Goal: Information Seeking & Learning: Learn about a topic

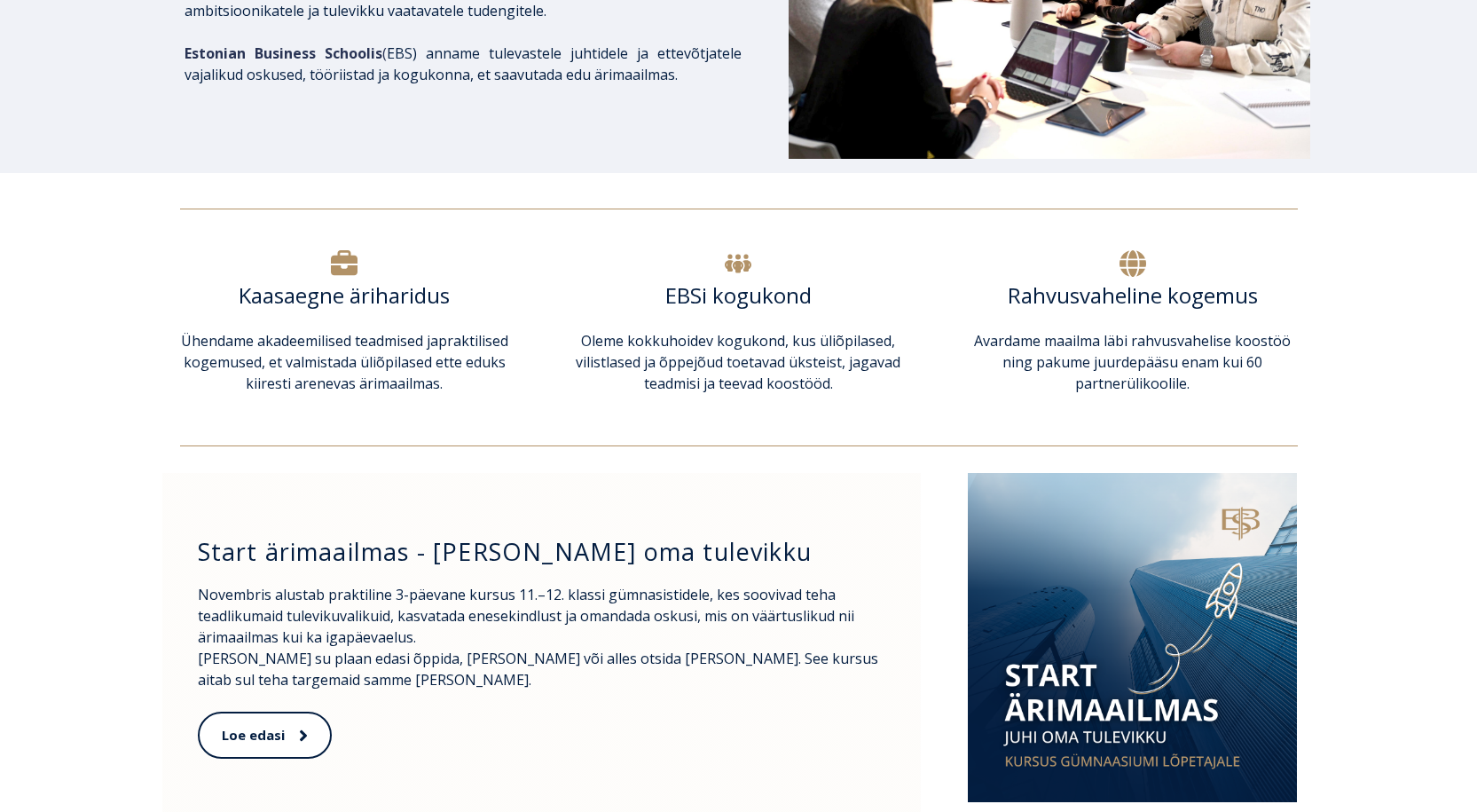
scroll to position [532, 0]
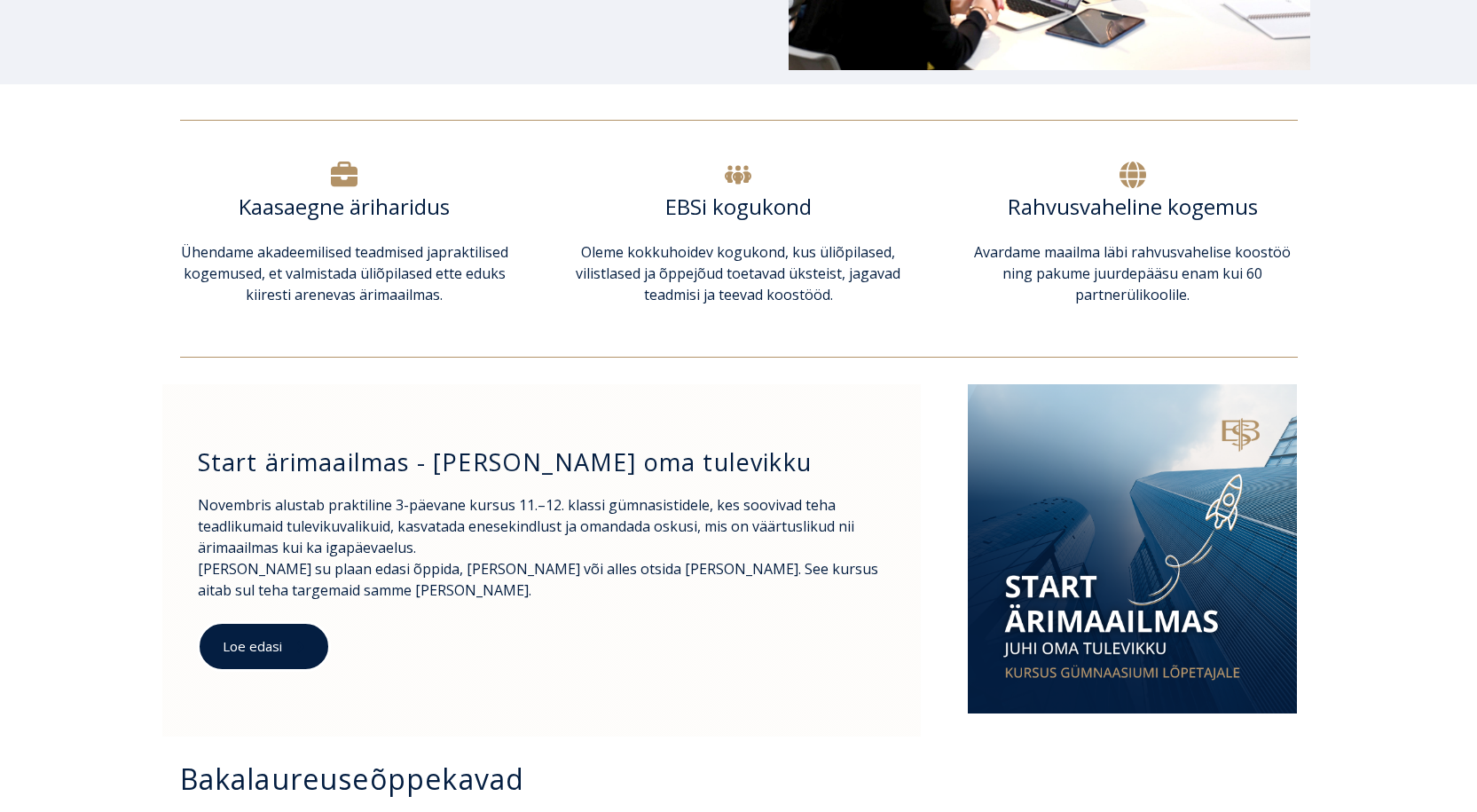
click at [276, 644] on link "Loe edasi" at bounding box center [264, 646] width 133 height 49
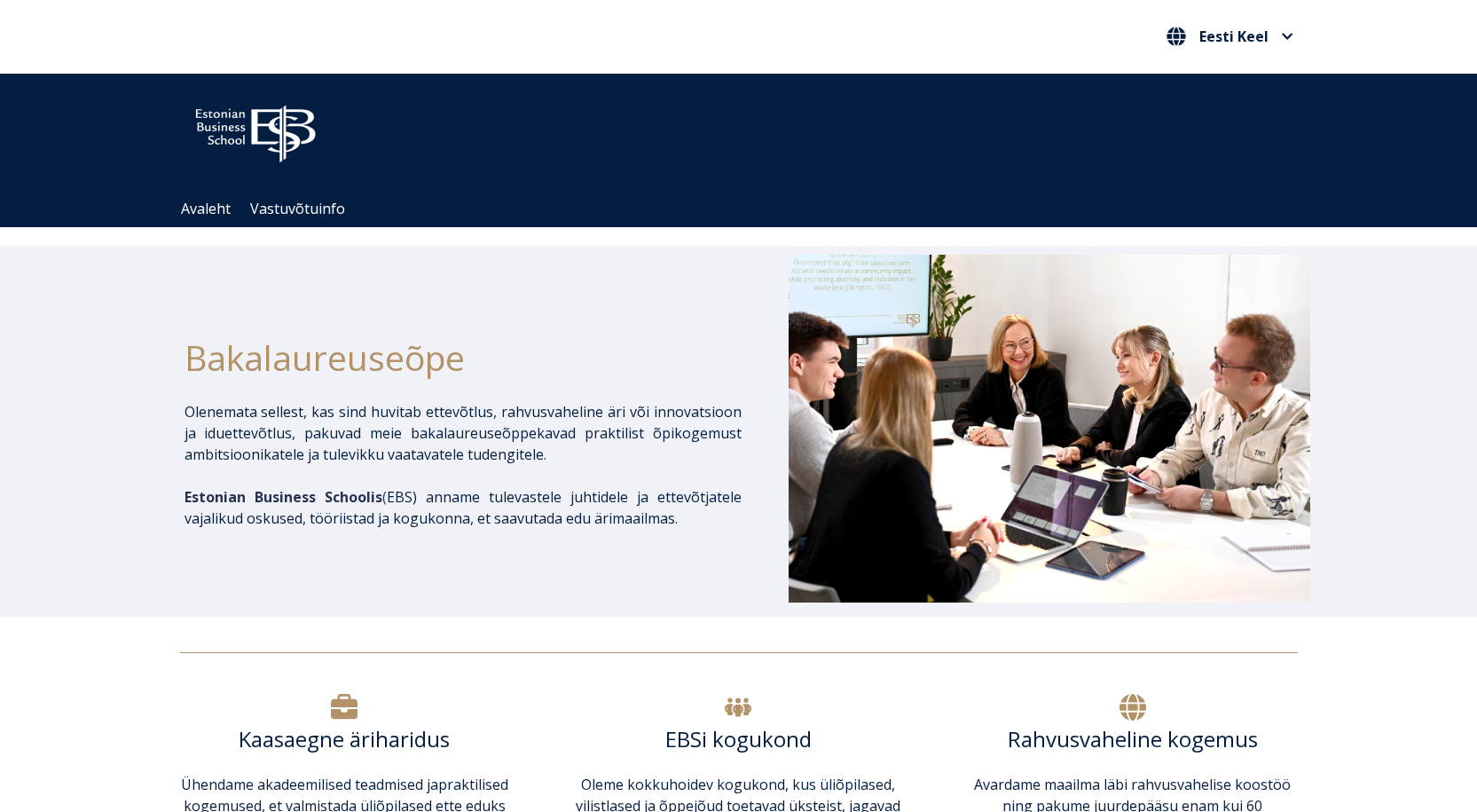
drag, startPoint x: 1484, startPoint y: 491, endPoint x: 1372, endPoint y: 523, distance: 116.5
click at [1372, 523] on div "Bakalaureuseõpe Olenemata sellest, kas sind huvitab ettevõtlus, rahvusvaheline …" at bounding box center [738, 432] width 1477 height 371
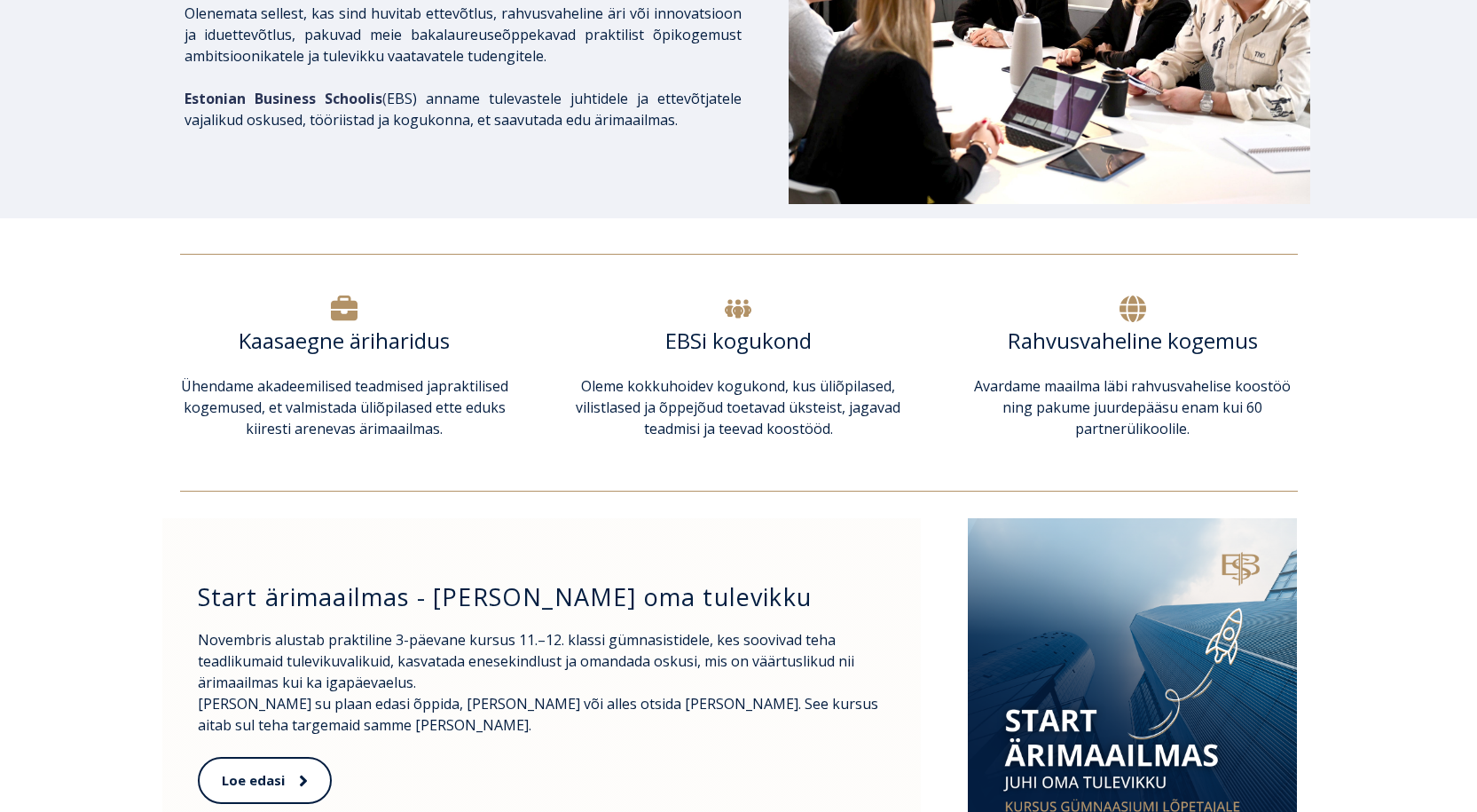
scroll to position [355, 0]
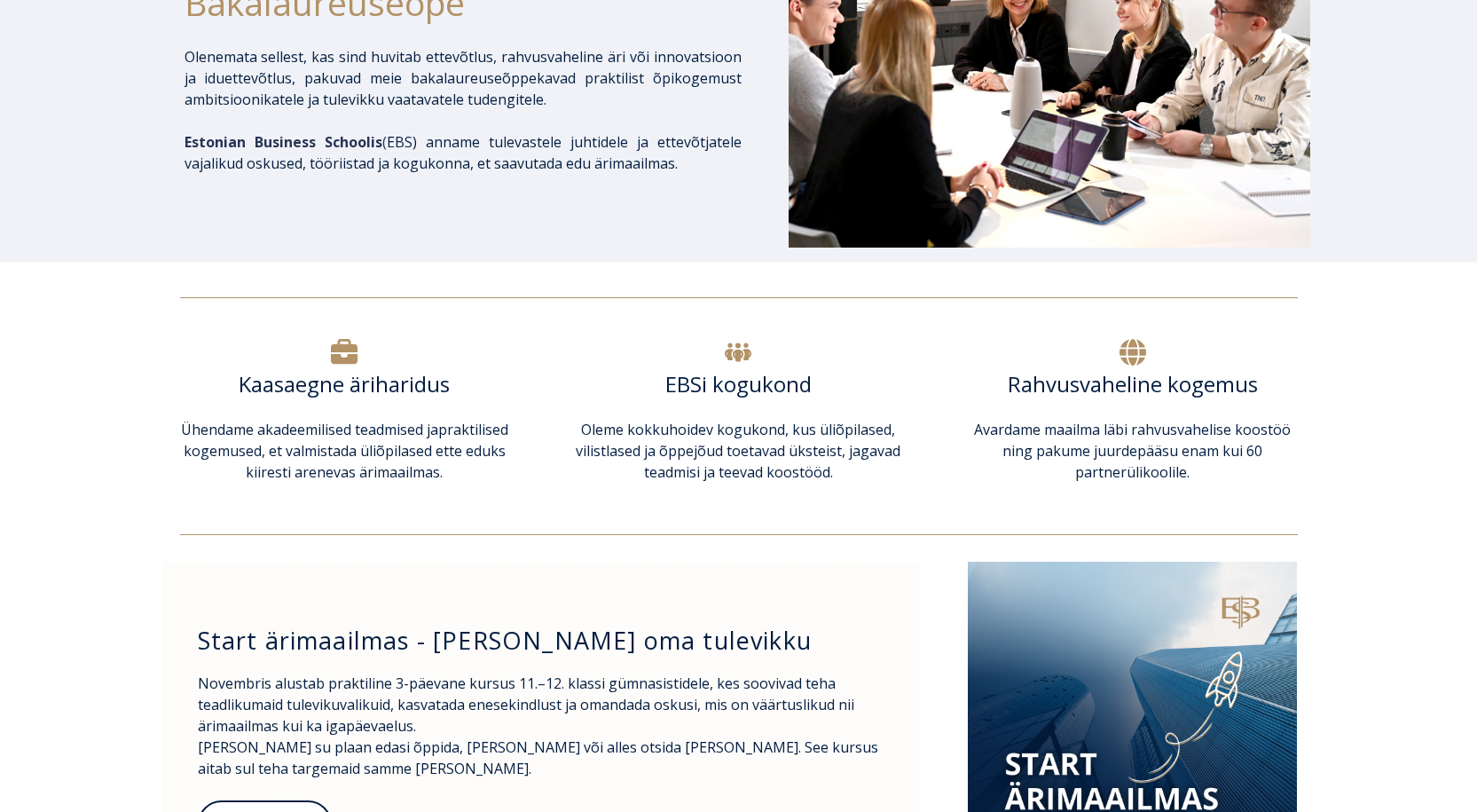
click at [1124, 434] on p "Avardame maailma läbi rahvusvahelise koostöö ning pakume juurdepääsu enam kui 6…" at bounding box center [1132, 450] width 329 height 63
click at [1132, 380] on h6 "Rahvusvaheline kogemus" at bounding box center [1132, 384] width 329 height 26
click at [1135, 353] on icon at bounding box center [1133, 352] width 27 height 26
click at [1122, 444] on p "Avardame maailma läbi rahvusvahelise koostöö ning pakume juurdepääsu enam kui 6…" at bounding box center [1132, 450] width 329 height 63
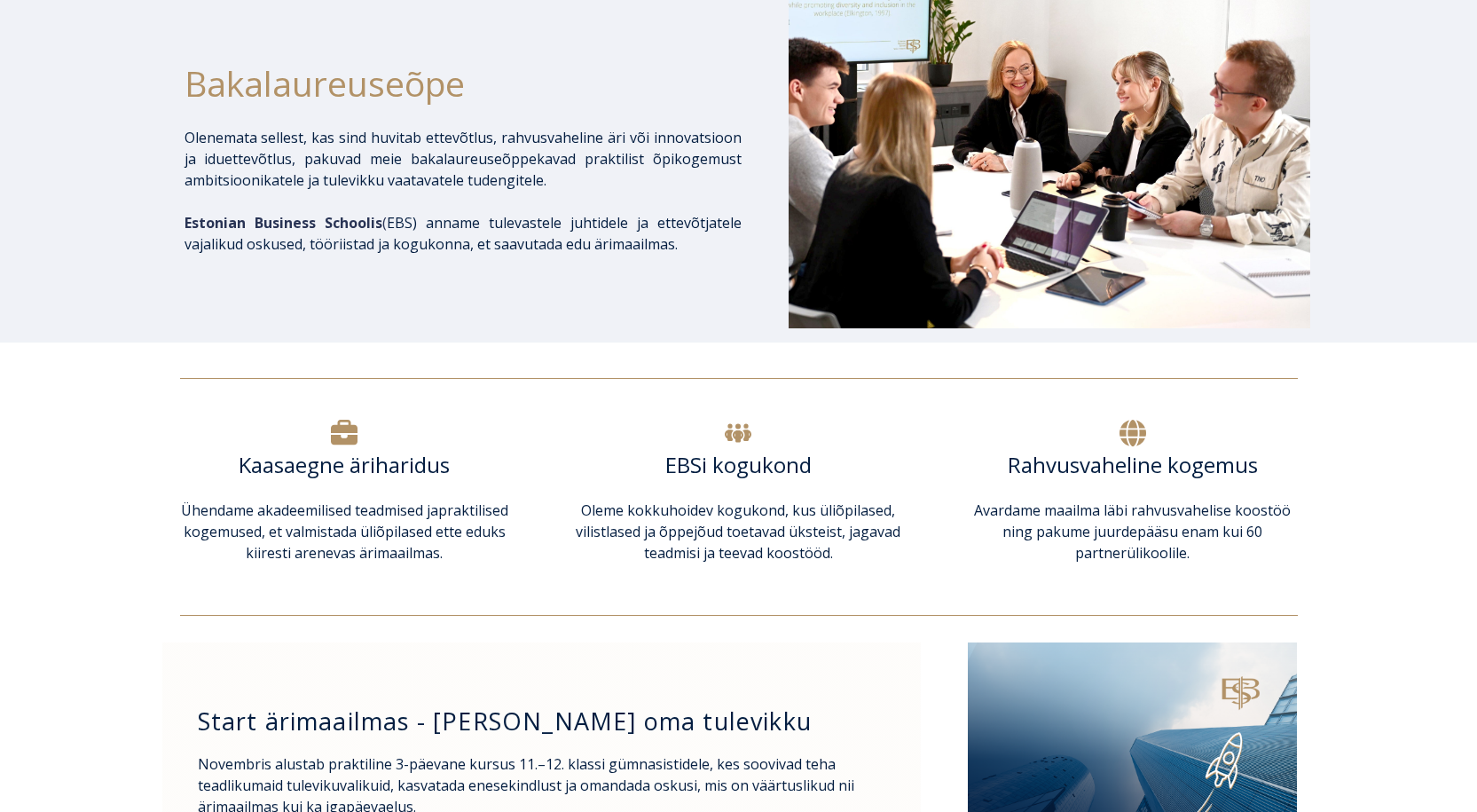
scroll to position [266, 0]
